Goal: Task Accomplishment & Management: Use online tool/utility

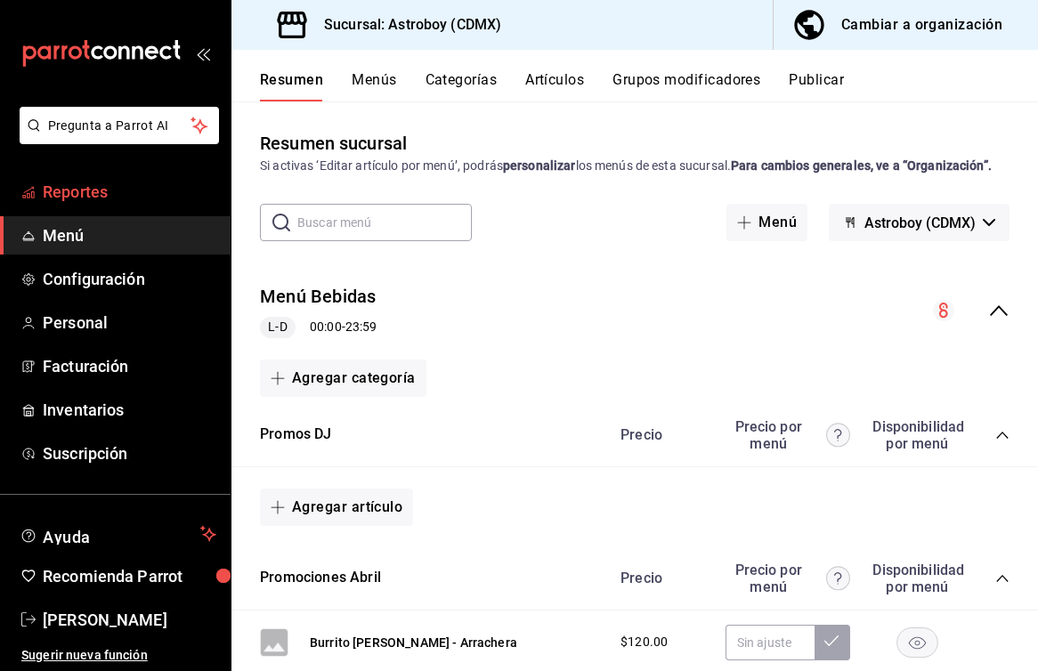
click at [107, 205] on link "Reportes" at bounding box center [115, 192] width 230 height 38
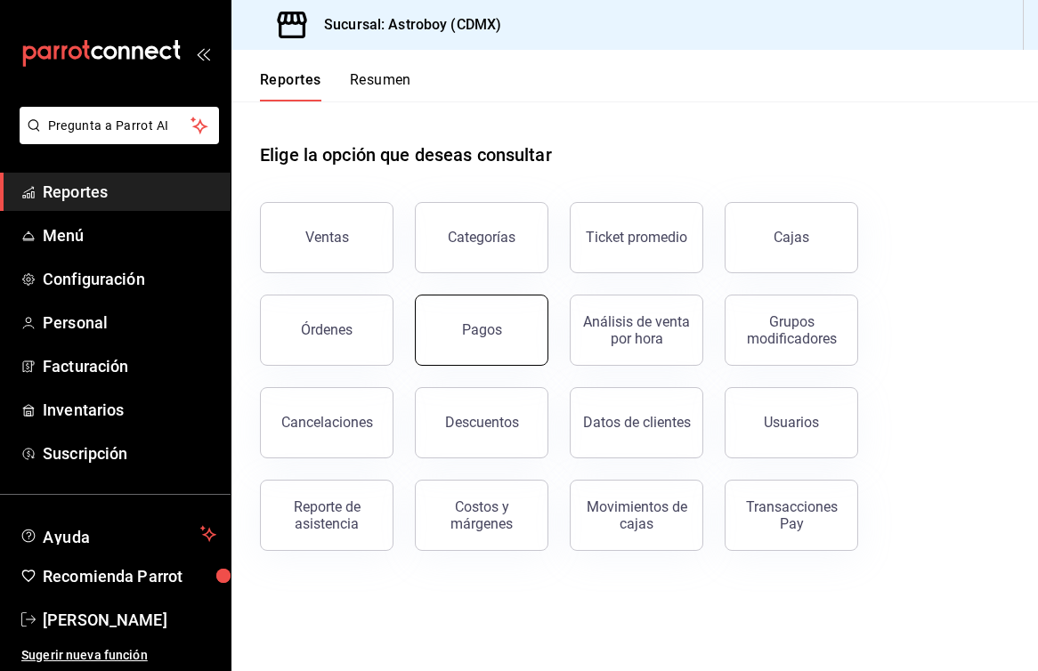
click at [457, 315] on button "Pagos" at bounding box center [481, 330] width 133 height 71
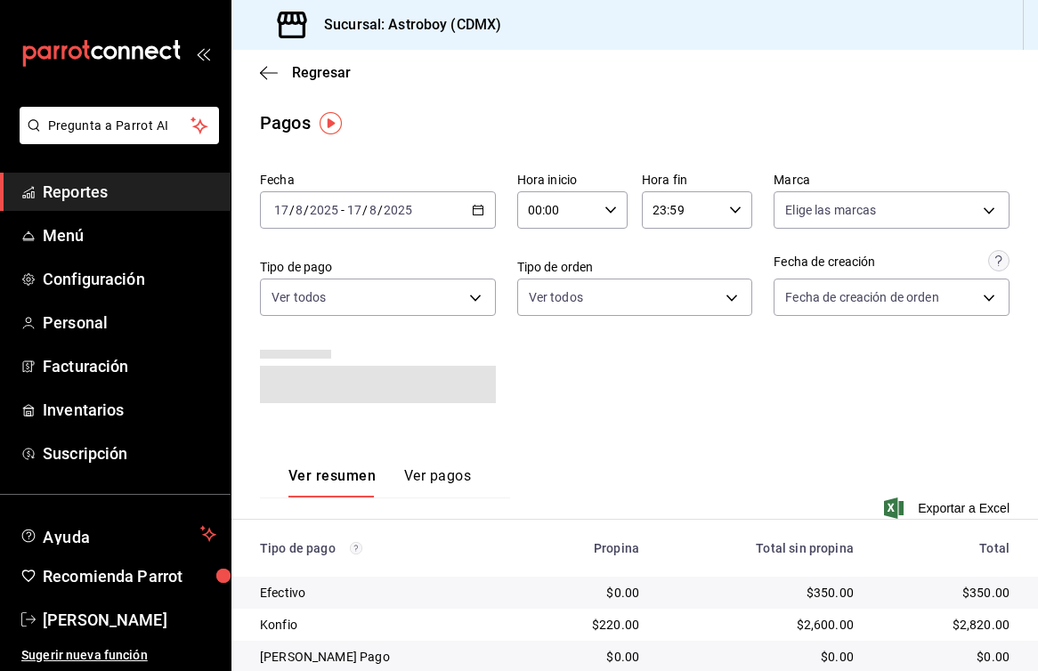
click at [477, 211] on icon "button" at bounding box center [478, 210] width 12 height 12
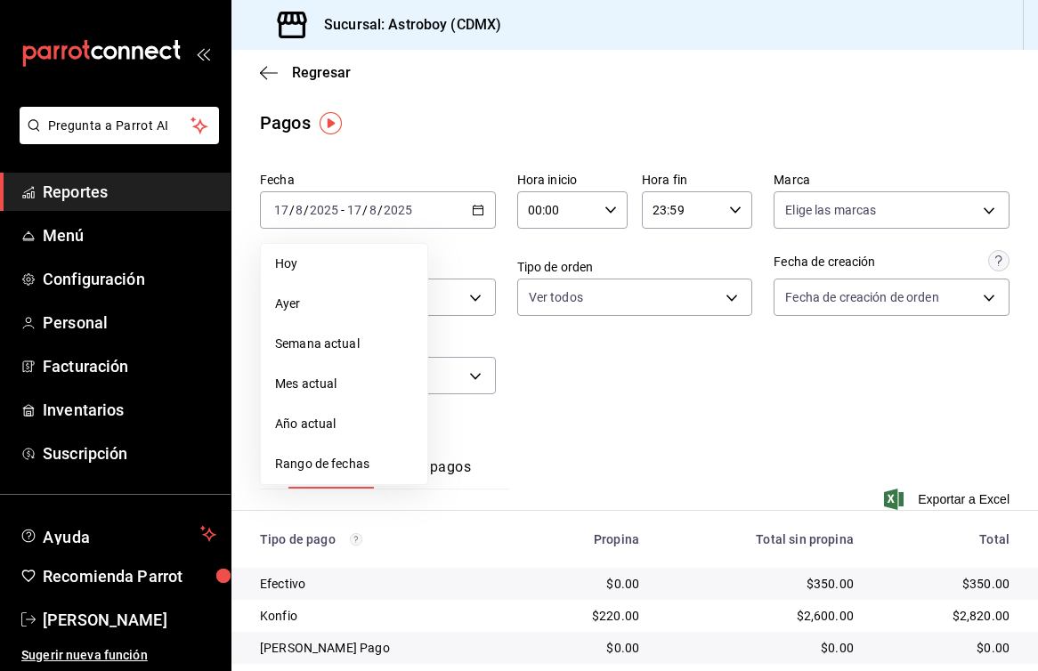
click at [355, 466] on span "Rango de fechas" at bounding box center [344, 464] width 138 height 19
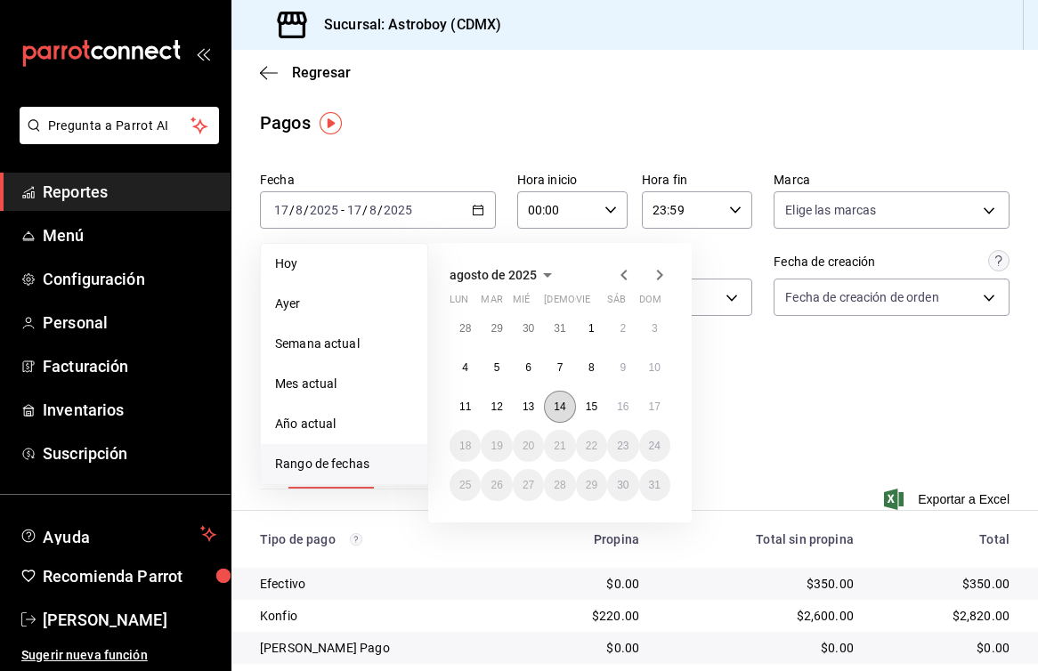
click at [557, 403] on abbr "14" at bounding box center [560, 406] width 12 height 12
click at [566, 408] on button "14" at bounding box center [559, 407] width 31 height 32
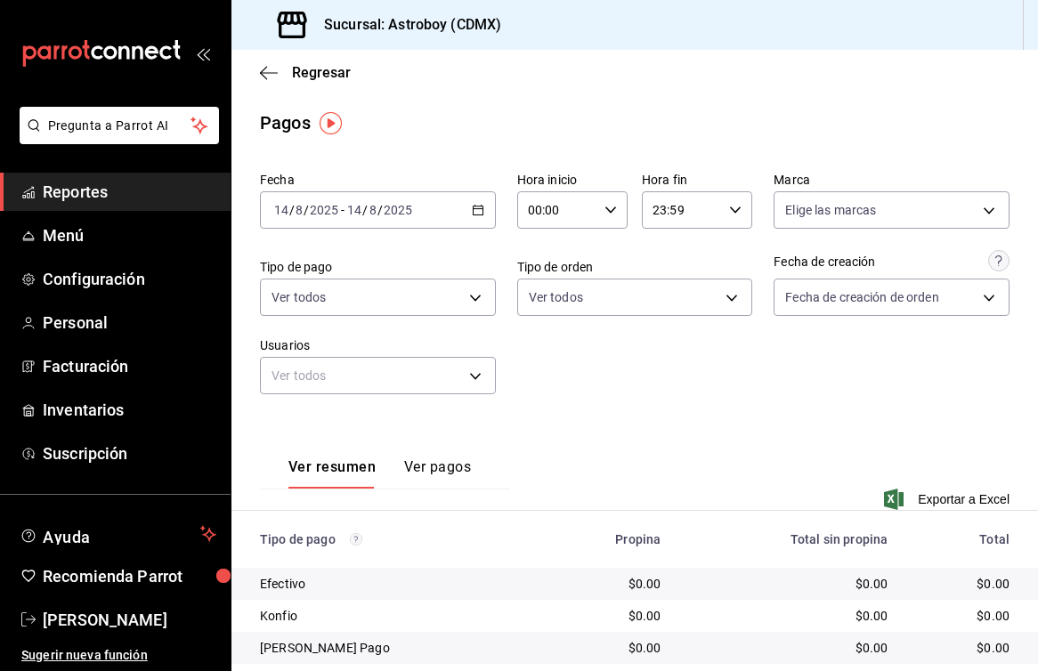
click at [451, 207] on div "[DATE] [DATE] - [DATE] [DATE]" at bounding box center [378, 209] width 236 height 37
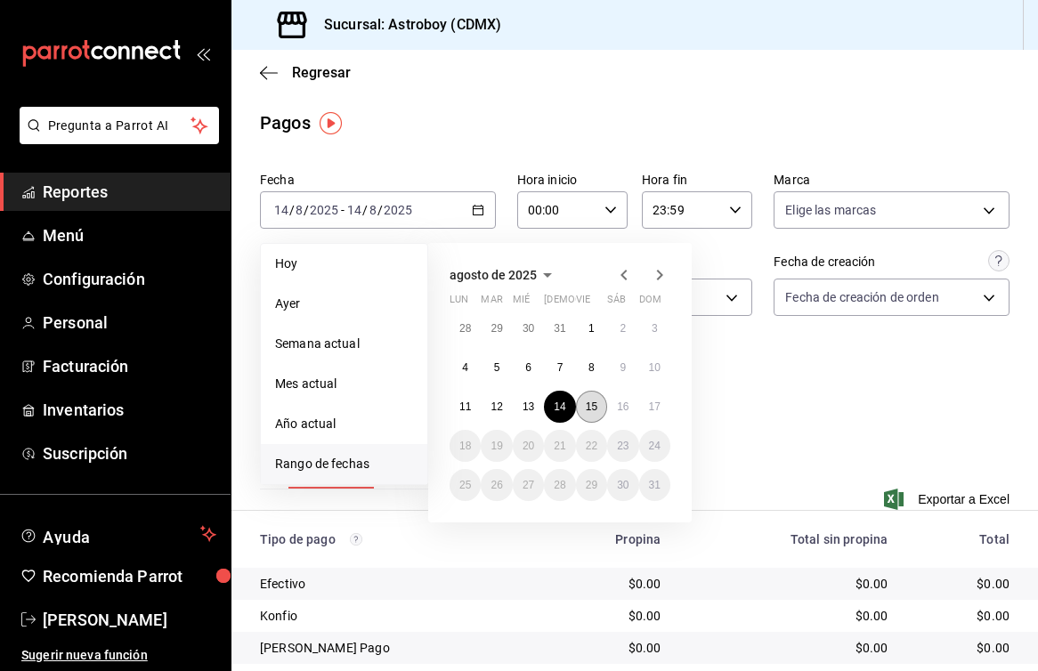
click at [594, 407] on abbr "15" at bounding box center [592, 406] width 12 height 12
click at [618, 405] on abbr "16" at bounding box center [623, 406] width 12 height 12
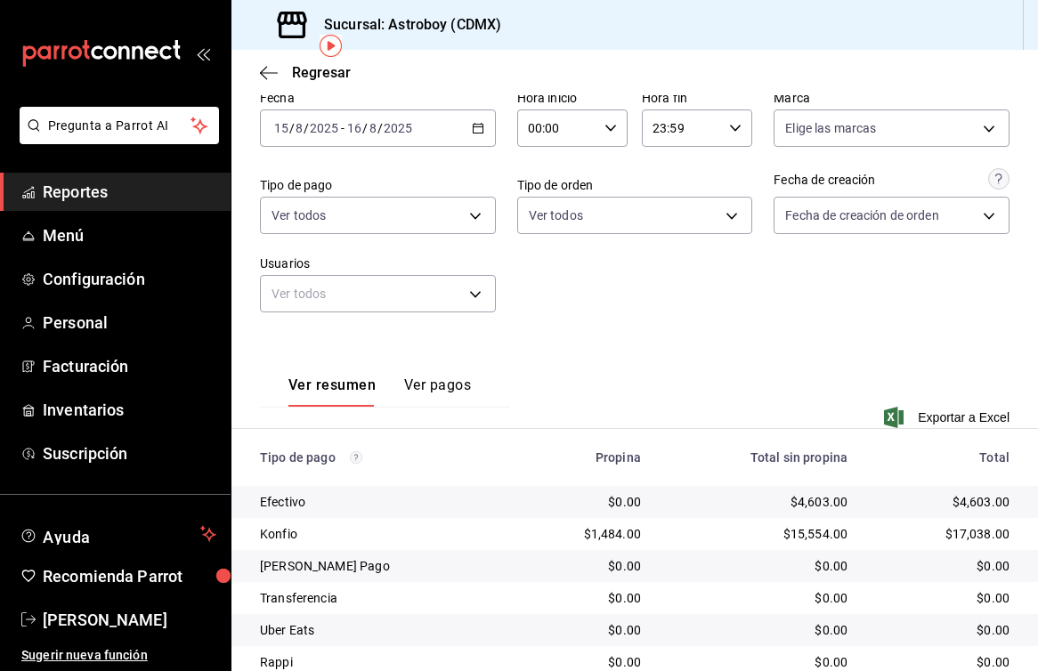
scroll to position [88, 0]
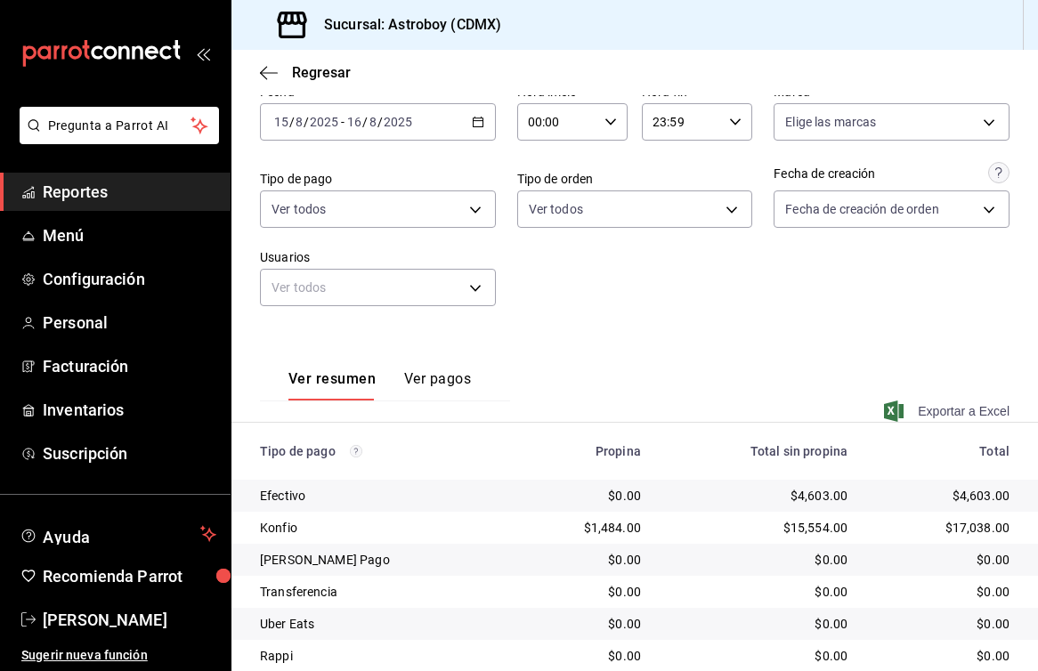
click at [954, 405] on span "Exportar a Excel" at bounding box center [948, 410] width 122 height 21
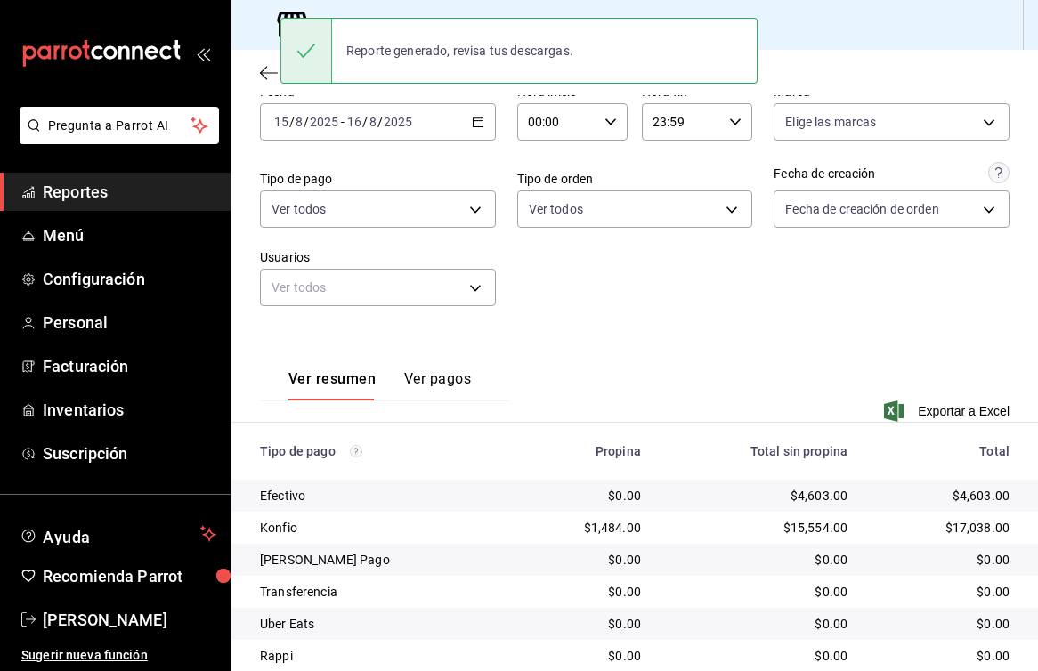
click at [479, 122] on icon "button" at bounding box center [478, 122] width 12 height 12
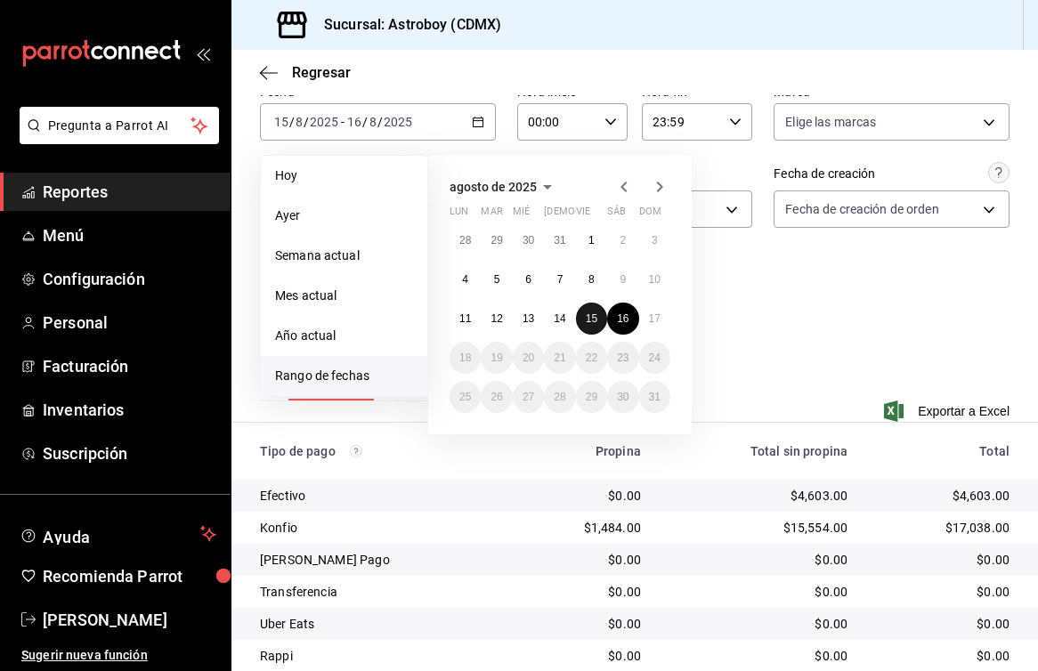
click at [592, 319] on abbr "15" at bounding box center [592, 318] width 12 height 12
click at [668, 324] on button "17" at bounding box center [654, 319] width 31 height 32
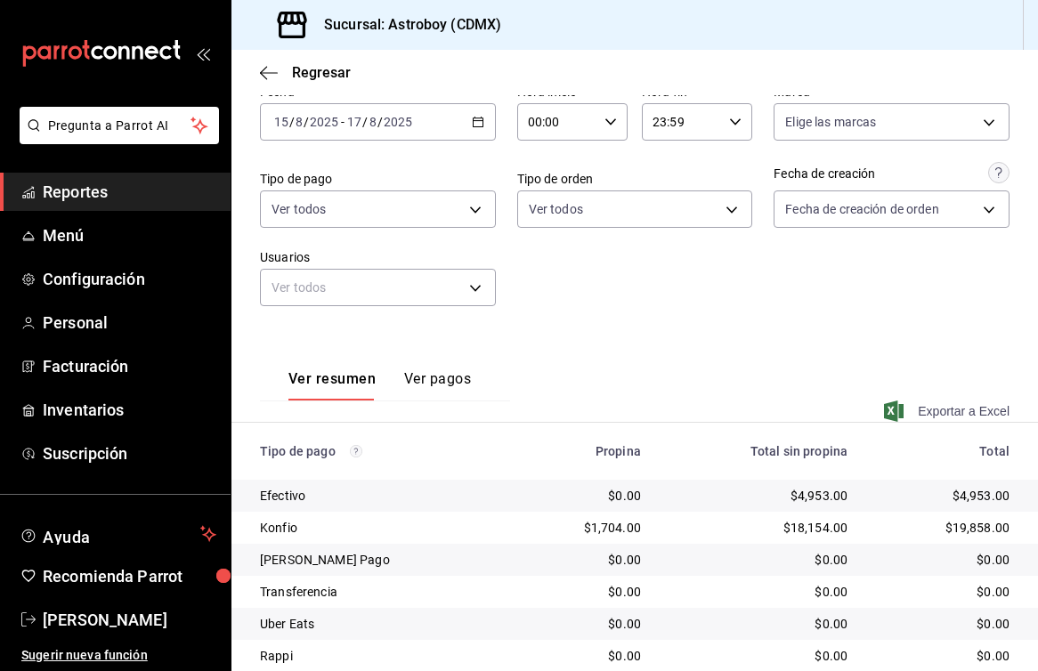
click at [969, 404] on span "Exportar a Excel" at bounding box center [948, 410] width 122 height 21
